Goal: Task Accomplishment & Management: Complete application form

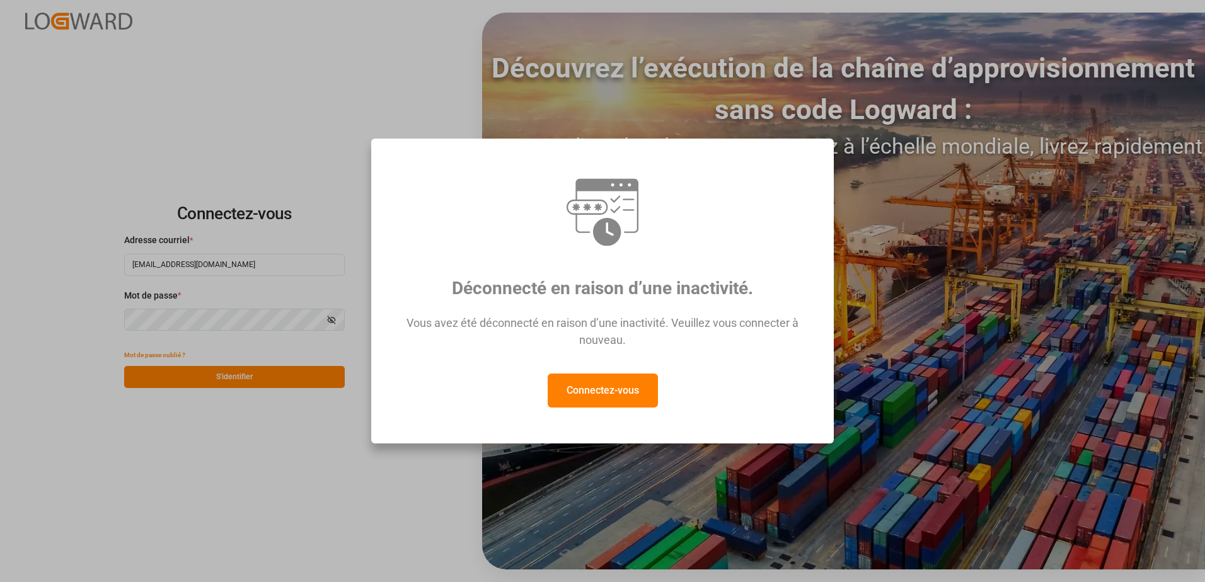
click at [628, 389] on button "Connectez-vous" at bounding box center [603, 391] width 110 height 34
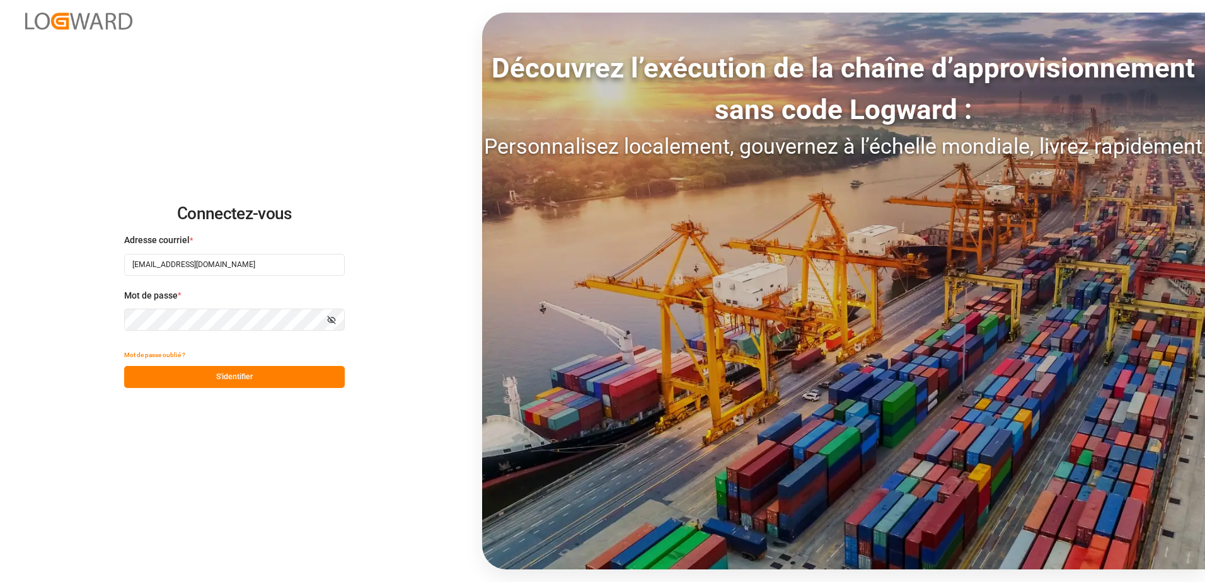
click at [305, 377] on button "S'identifier" at bounding box center [234, 377] width 221 height 22
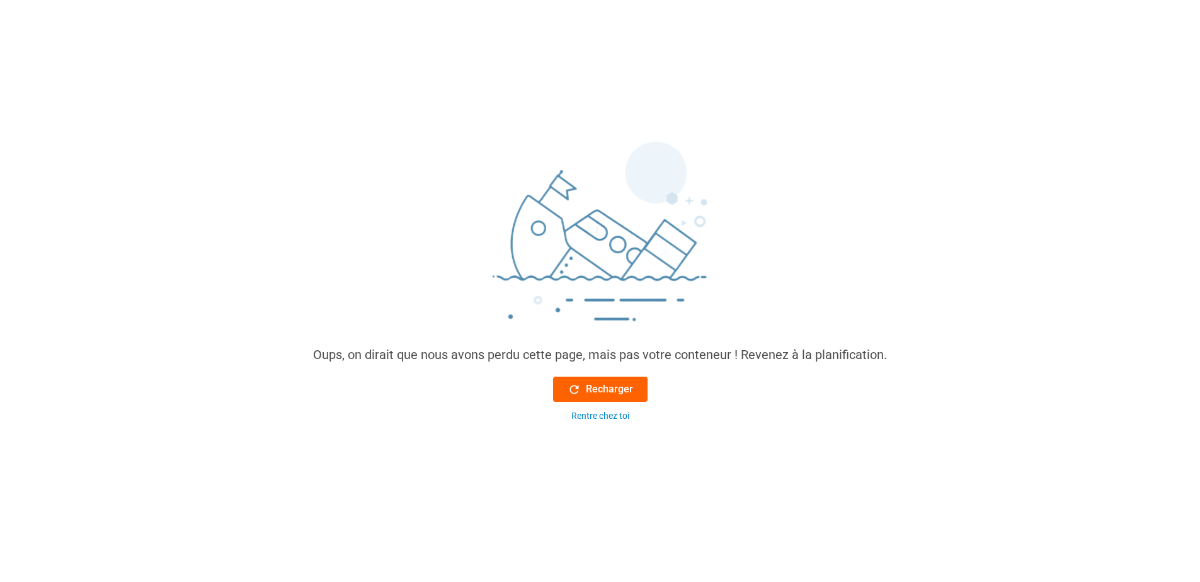
click at [573, 387] on icon at bounding box center [574, 389] width 13 height 13
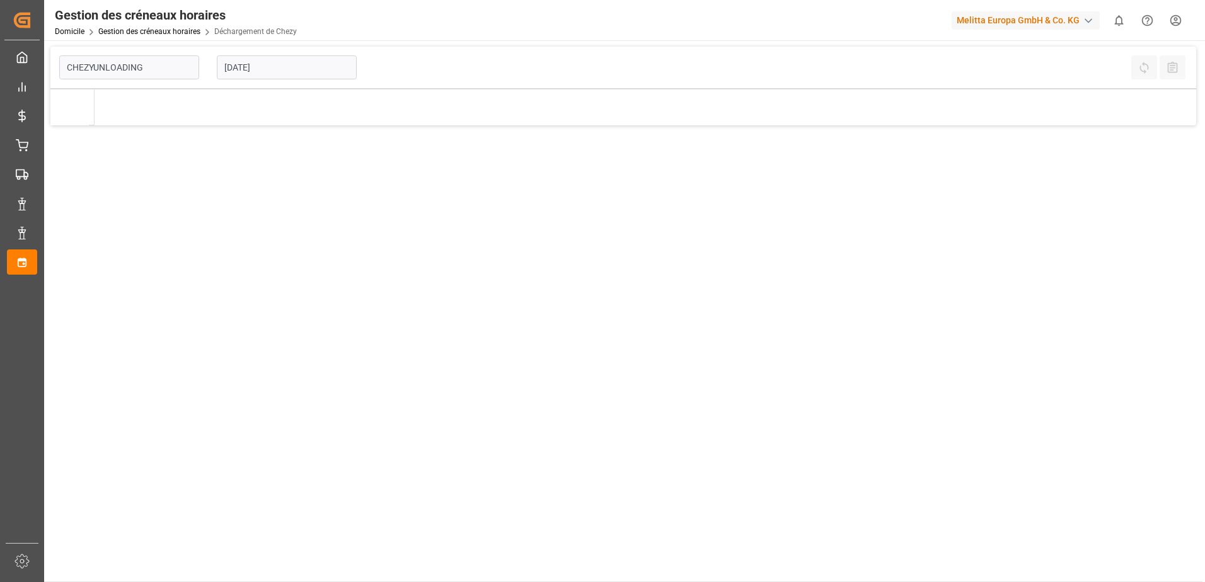
type input "Chezy Unloading"
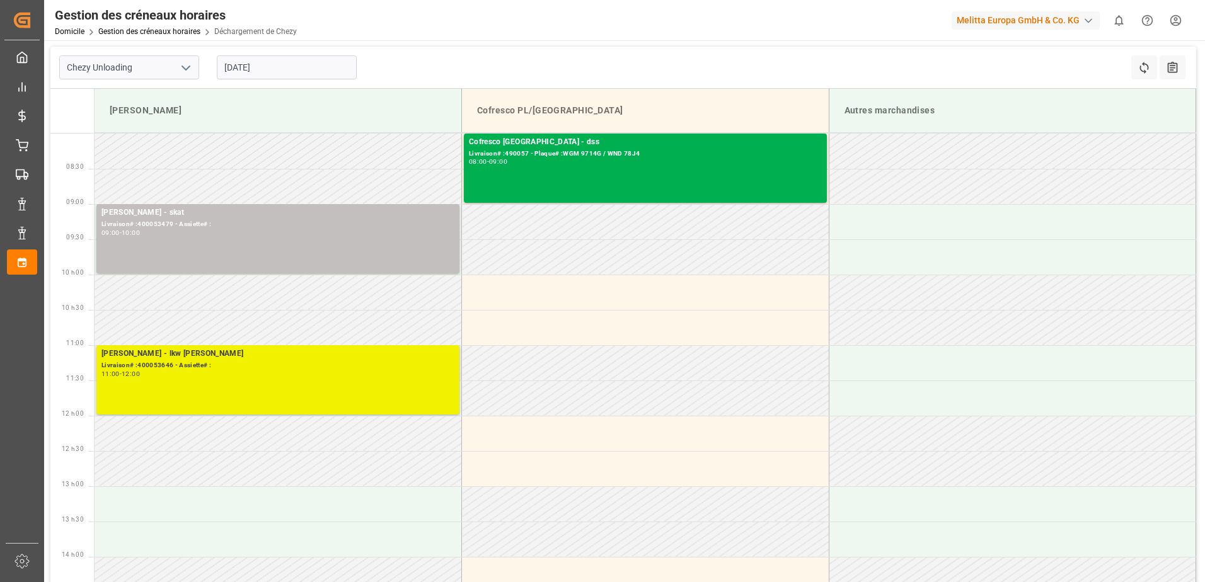
click at [401, 371] on div "11:00 - 12:00" at bounding box center [277, 374] width 353 height 7
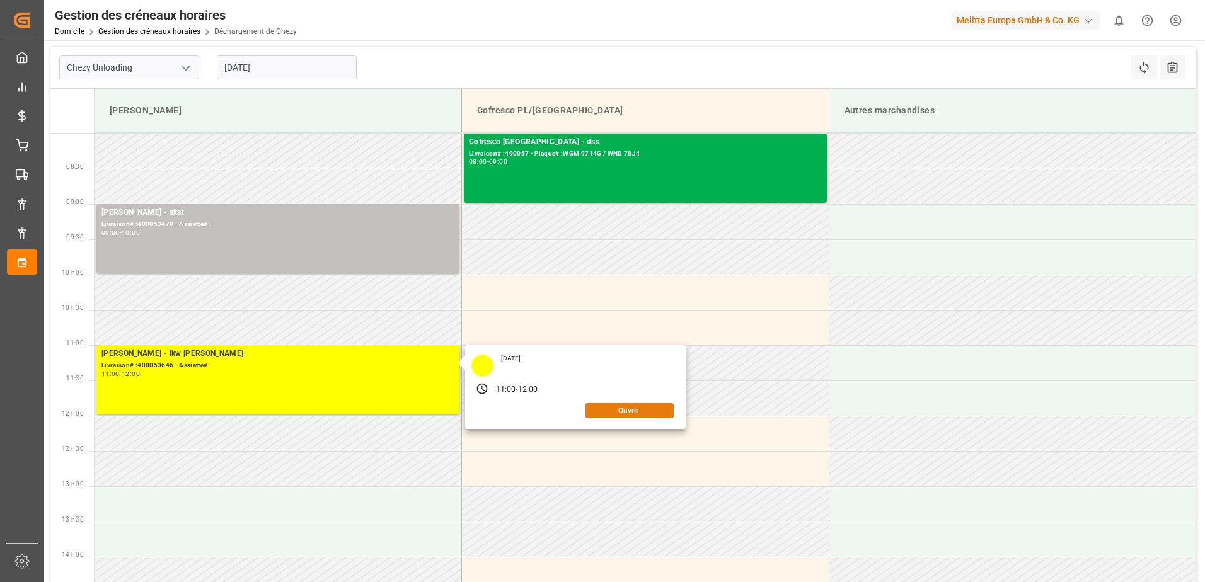
click at [623, 412] on button "Ouvrir" at bounding box center [629, 410] width 88 height 15
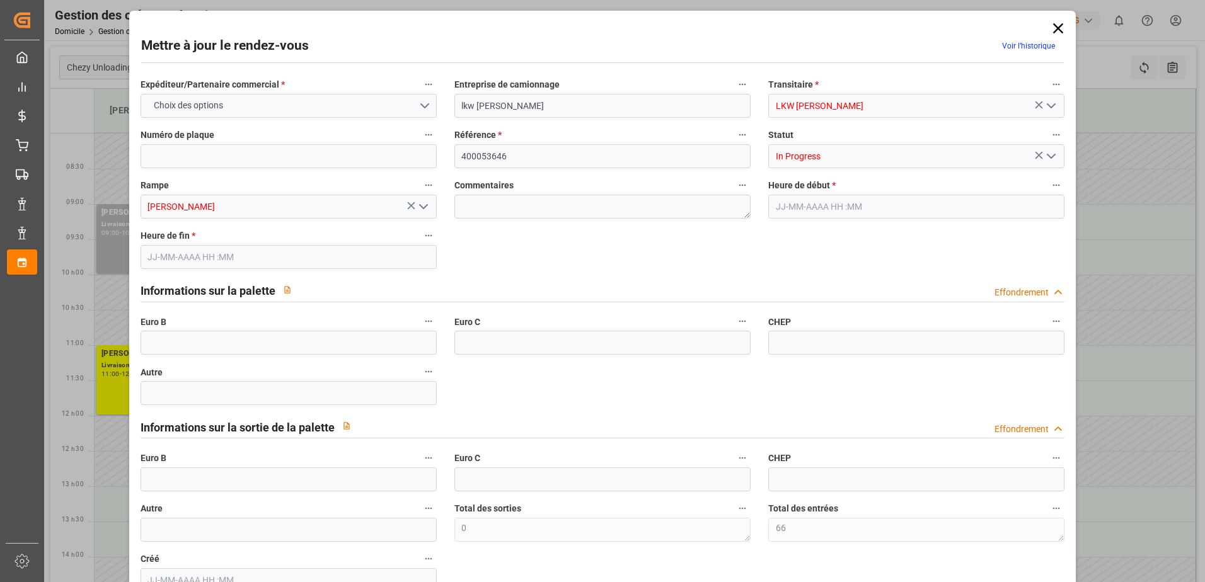
type input "66"
type input "09-10-2025 11:00"
type input "09-10-2025 12:00"
type input "07-10-2025 11:03"
click at [1050, 154] on icon "Ouvrir le menu" at bounding box center [1050, 156] width 15 height 15
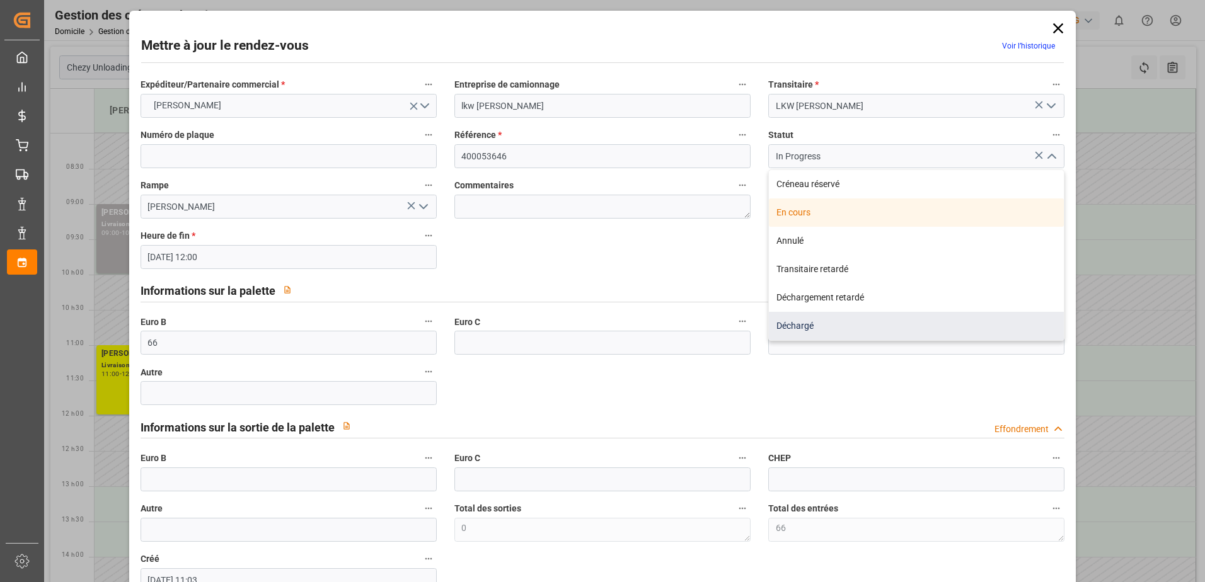
click at [808, 331] on div "Déchargé" at bounding box center [916, 326] width 295 height 28
type input "Unloaded"
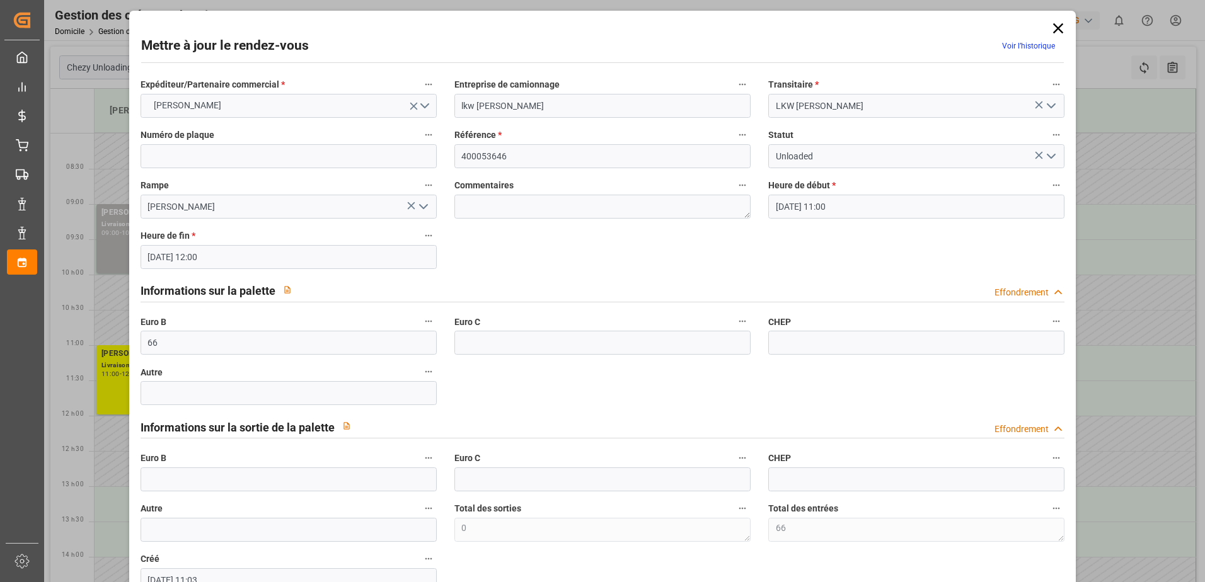
scroll to position [63, 0]
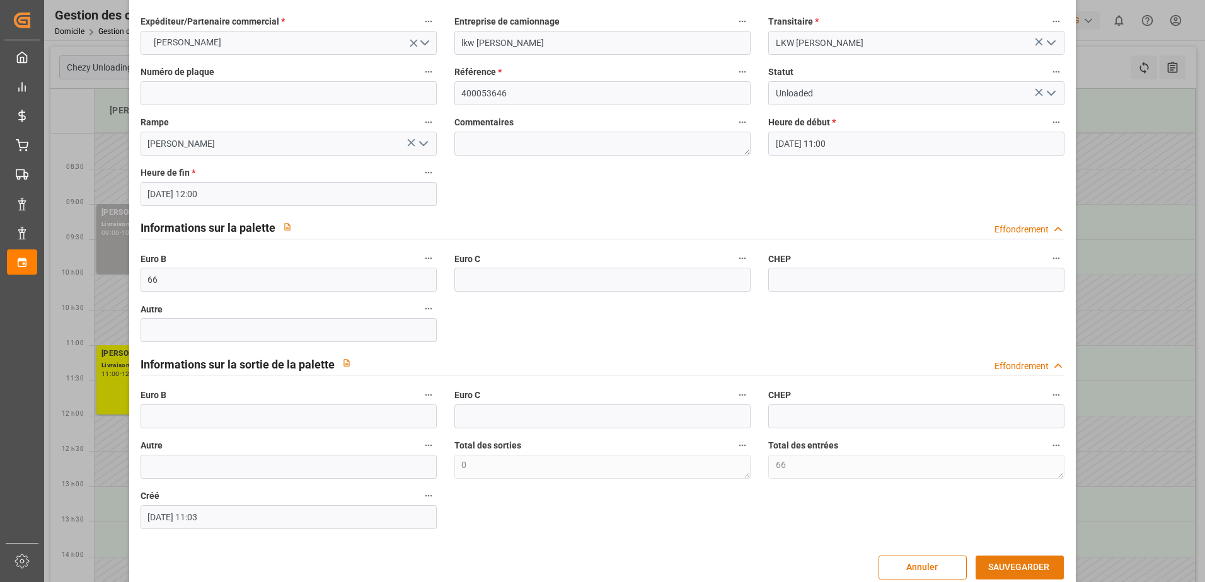
click at [1011, 561] on button "SAUVEGARDER" at bounding box center [1019, 568] width 88 height 24
